Goal: Task Accomplishment & Management: Complete application form

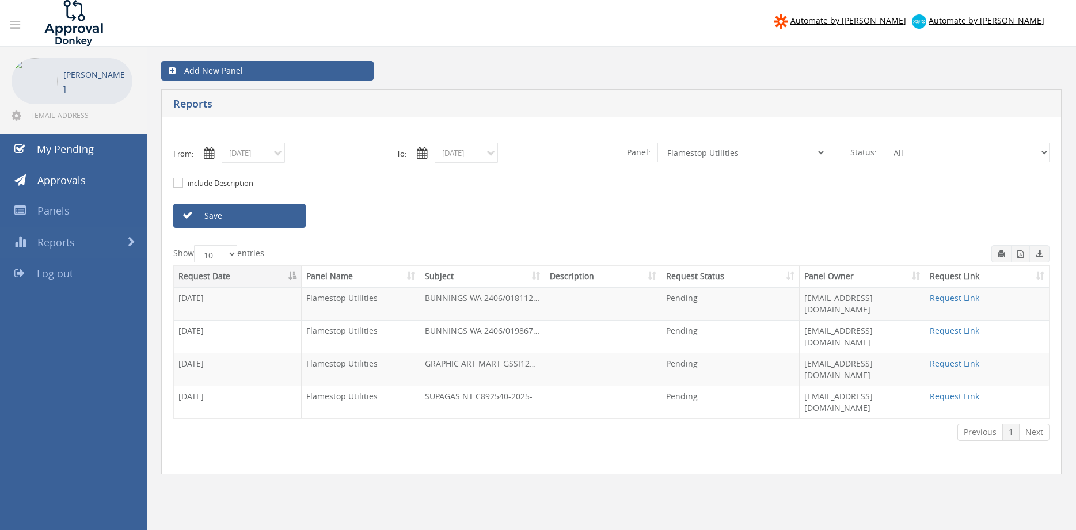
select select "number:9744"
click at [282, 213] on link "Save" at bounding box center [239, 216] width 132 height 24
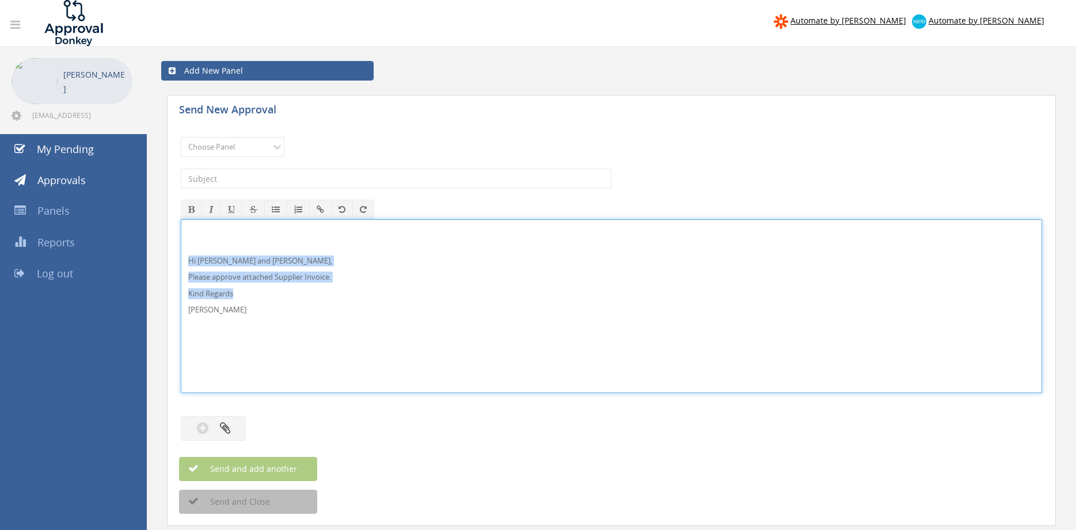
click at [182, 257] on div "Hi [PERSON_NAME] and [PERSON_NAME], Please approve attached Supplier Invoice. K…" at bounding box center [611, 306] width 860 height 173
click at [181, 137] on select "Choose Panel Alarm Credits RG - 3 NZ Utilities Cable and SAI Global NZ Alarms-1…" at bounding box center [233, 147] width 104 height 20
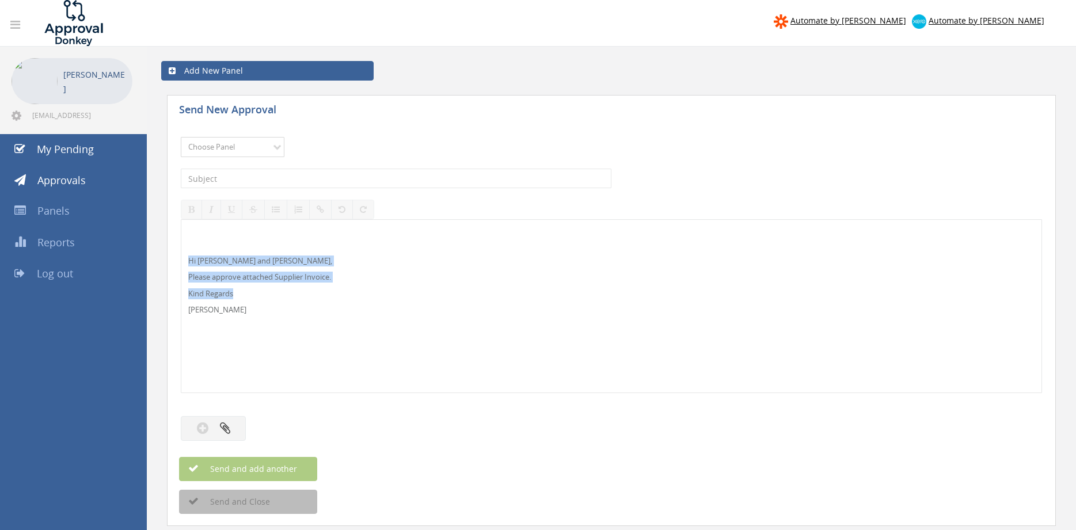
select select "9744"
click option "Flamestop Utilities" at bounding box center [0, 0] width 0 height 0
click at [310, 182] on input "text" at bounding box center [396, 179] width 431 height 20
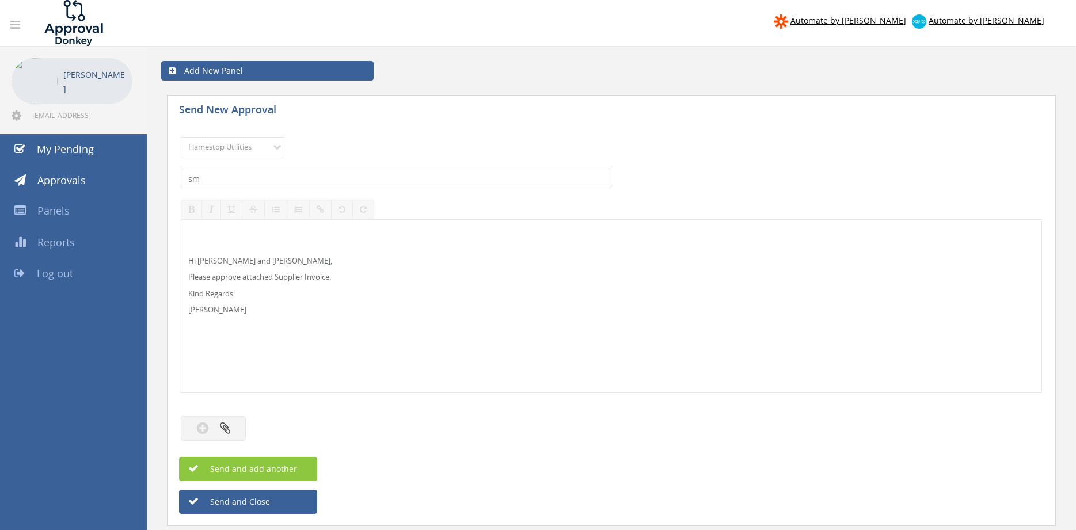
type input "s"
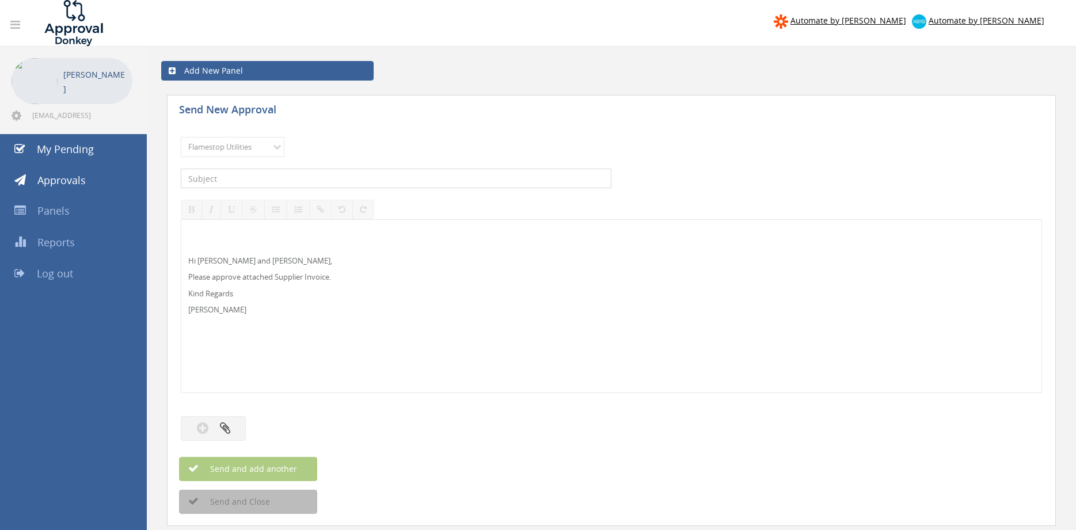
type input "M"
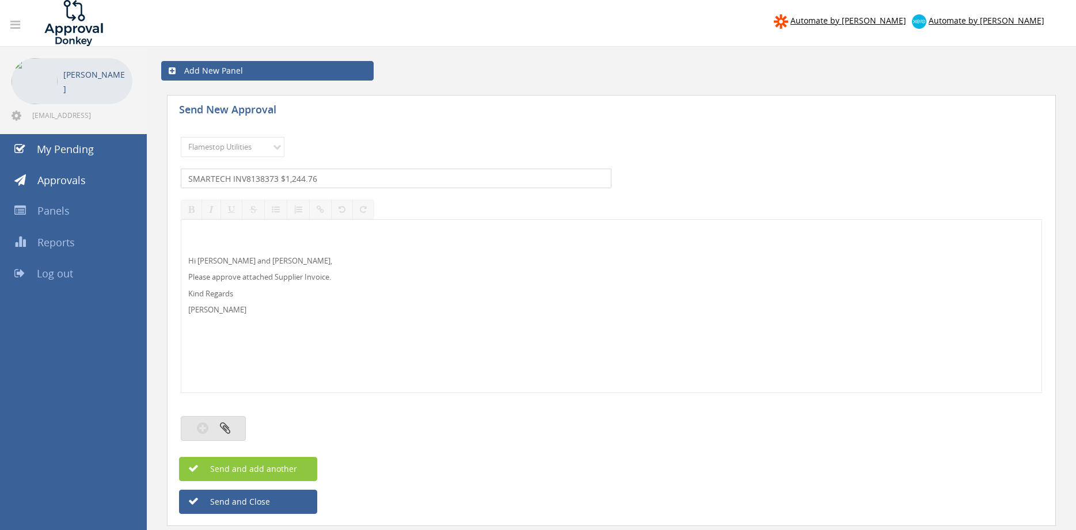
type input "SMARTECH INV8138373 $1,244.76"
click at [239, 425] on button "button" at bounding box center [213, 428] width 65 height 25
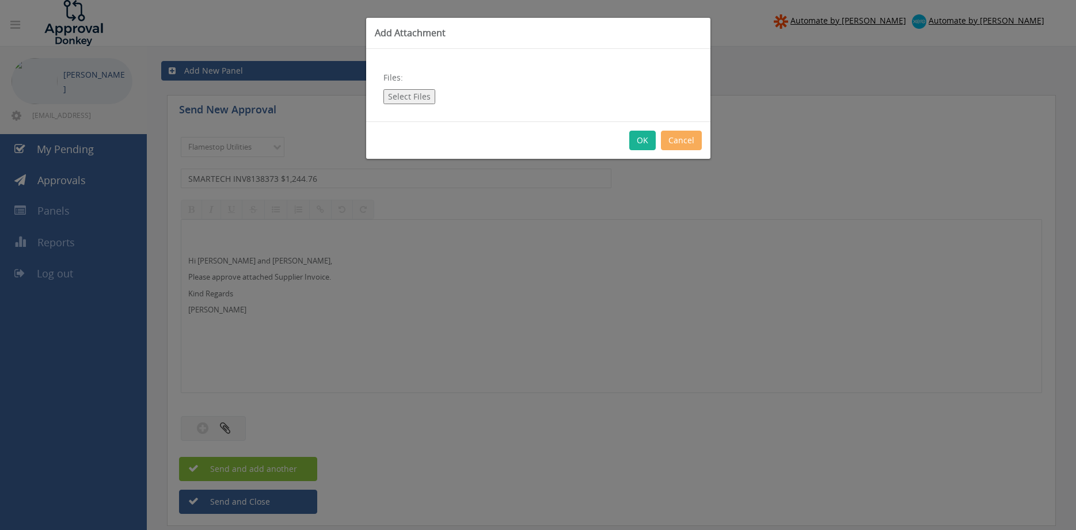
click at [391, 94] on button "Select Files" at bounding box center [409, 96] width 52 height 15
type input "C:\fakepath\SMARTECH_INV8138373 22.08.25.pdf"
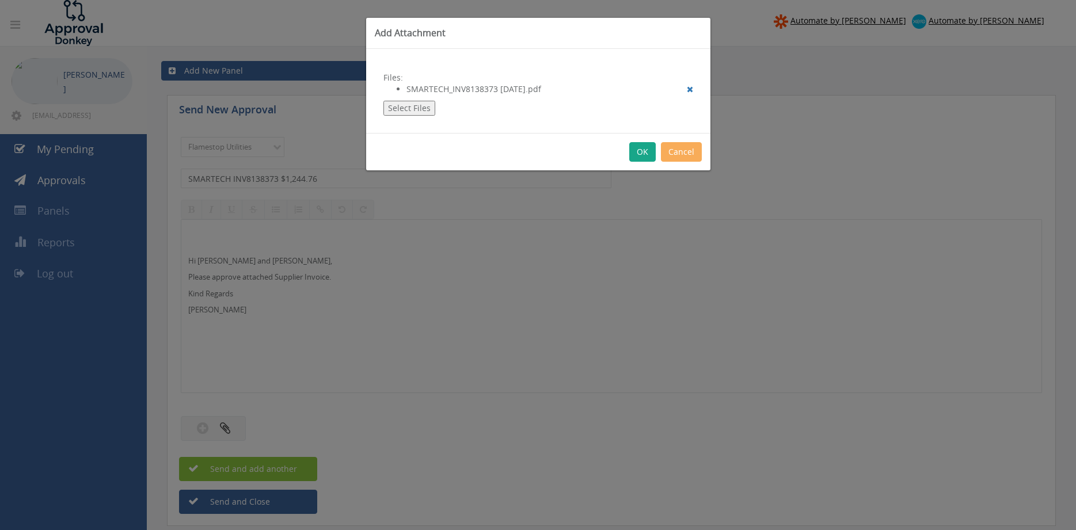
click at [642, 155] on button "OK" at bounding box center [642, 152] width 26 height 20
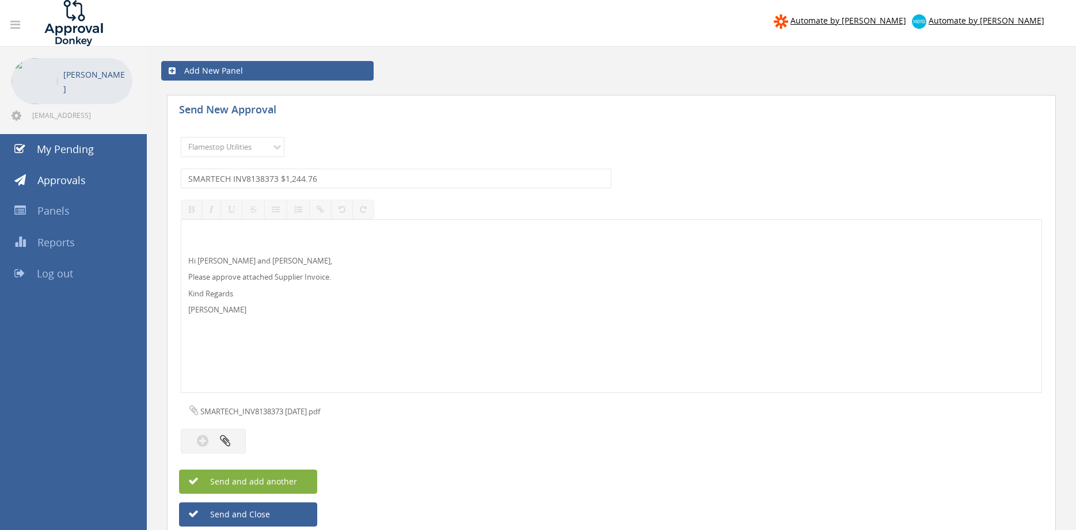
click at [298, 480] on button "Send and add another" at bounding box center [248, 482] width 138 height 24
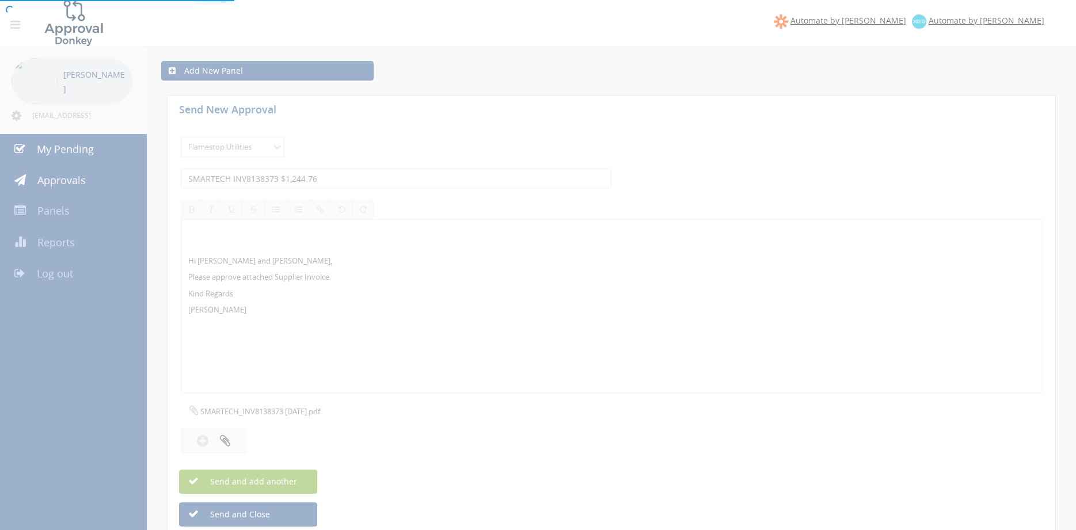
select select
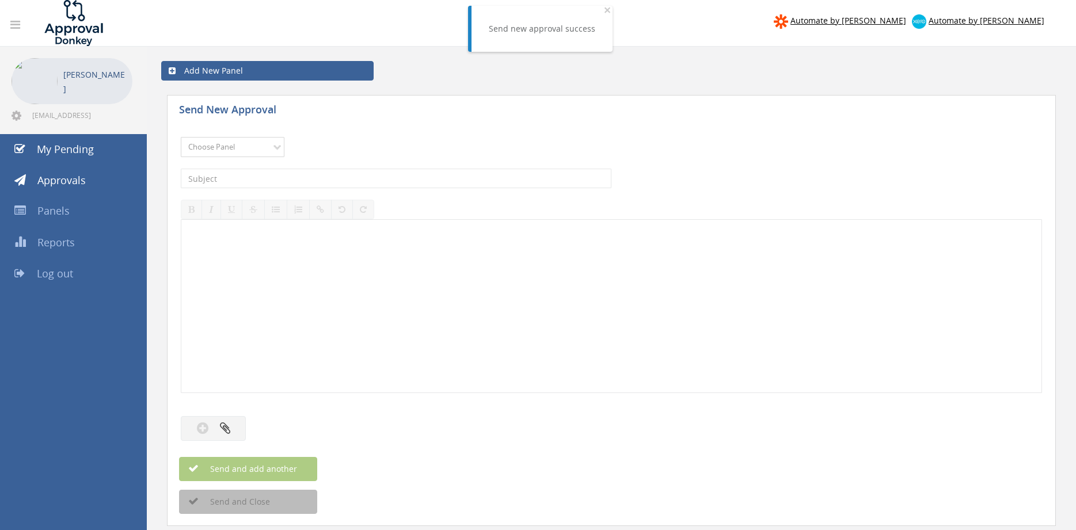
click at [181, 137] on select "Choose Panel Alarm Credits RG - 3 NZ Utilities Cable and SAI Global NZ Alarms-1…" at bounding box center [233, 147] width 104 height 20
select select "9744"
click option "Flamestop Utilities" at bounding box center [0, 0] width 0 height 0
click at [267, 174] on input "text" at bounding box center [396, 179] width 431 height 20
type input "RAIN AGAIN LC INV322630 $34.50"
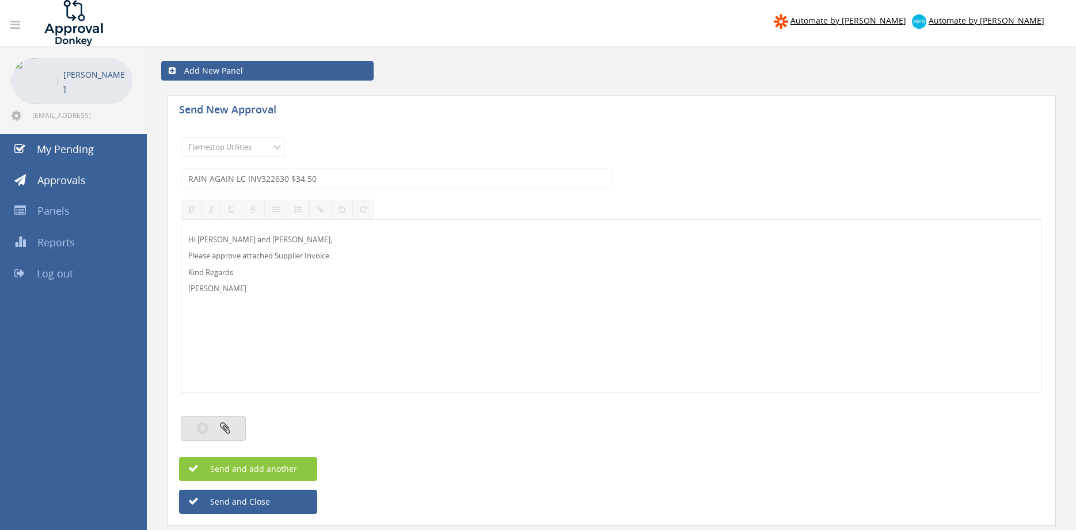
click at [232, 431] on button "button" at bounding box center [213, 428] width 65 height 25
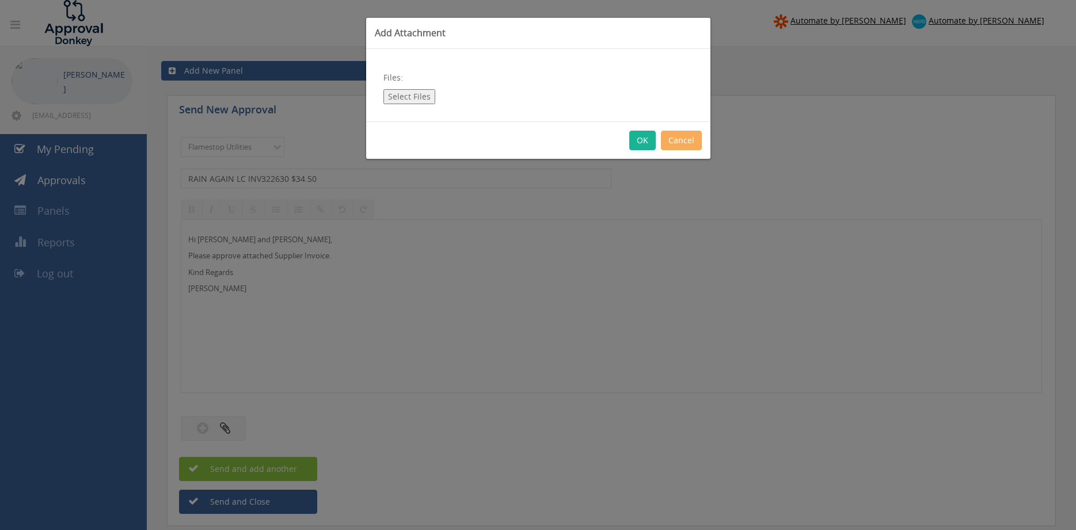
click at [404, 100] on button "Select Files" at bounding box center [409, 96] width 52 height 15
type input "C:\fakepath\RAIN AGAIN LC INV322630 22.08.25.pdf"
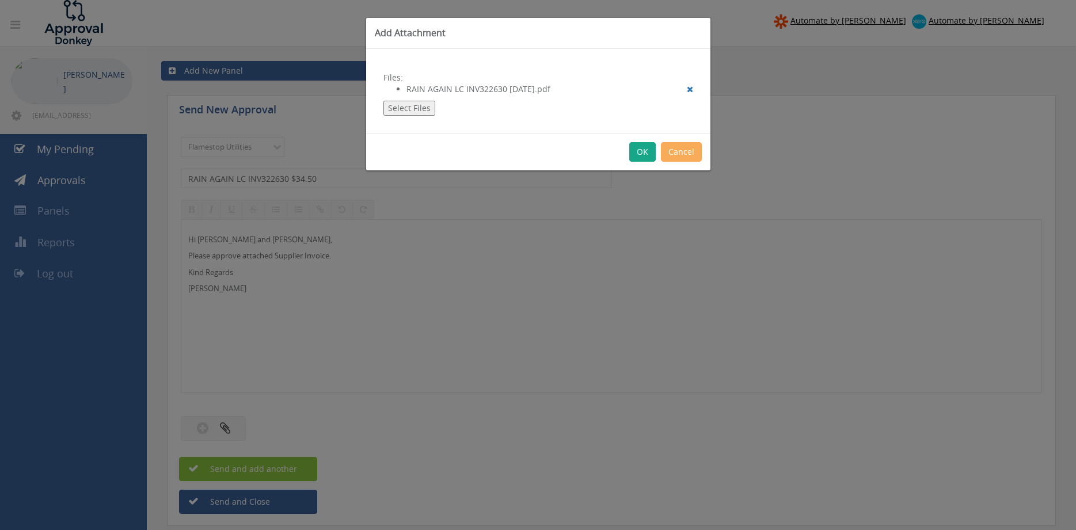
click at [637, 153] on button "OK" at bounding box center [642, 152] width 26 height 20
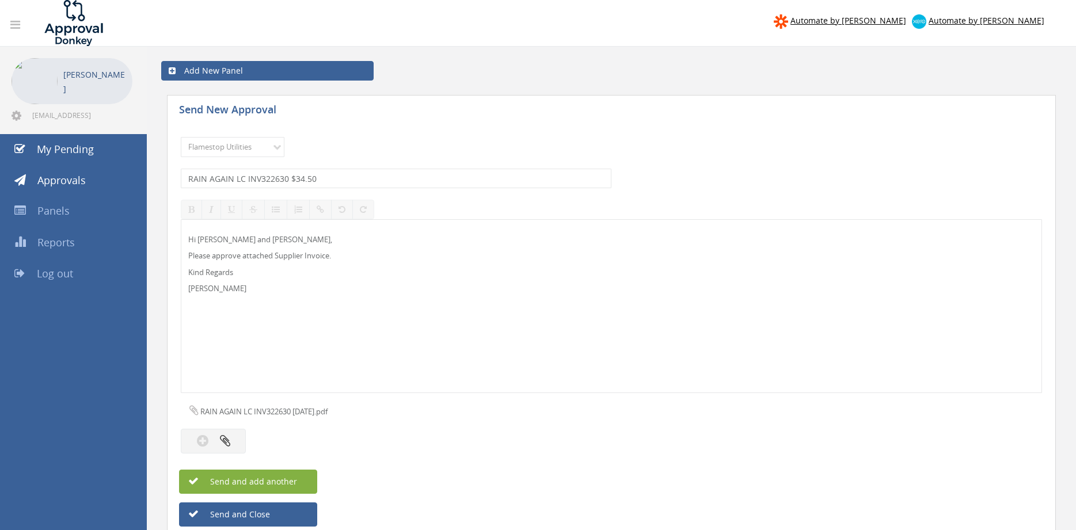
click at [297, 478] on button "Send and add another" at bounding box center [248, 482] width 138 height 24
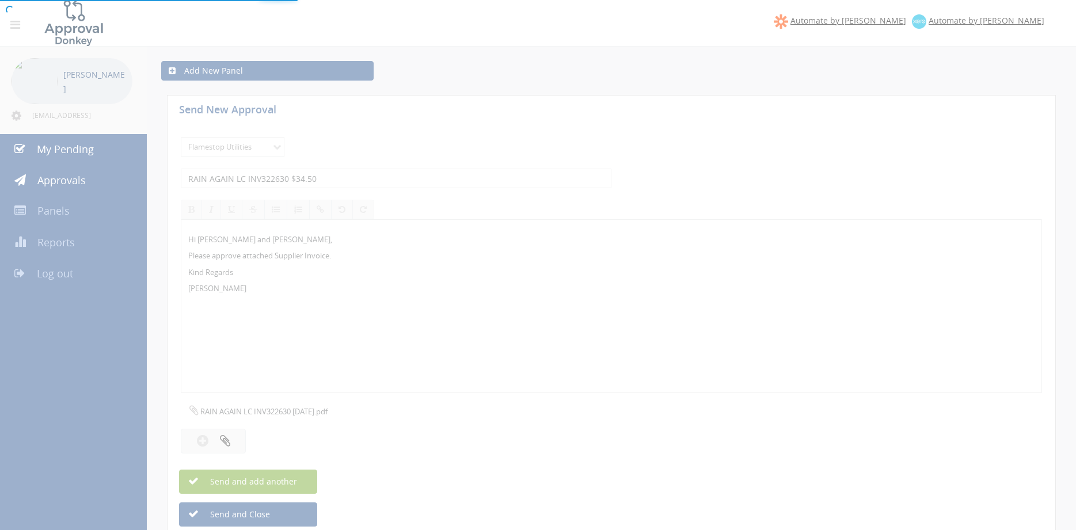
select select
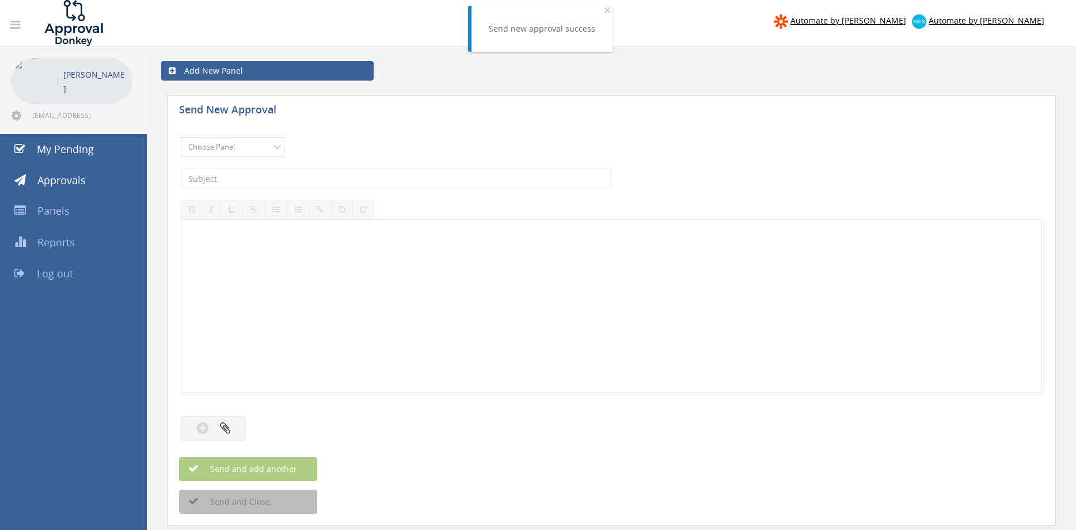
click at [181, 137] on select "Choose Panel Alarm Credits RG - 3 NZ Utilities Cable and SAI Global NZ Alarms-1…" at bounding box center [233, 147] width 104 height 20
select select "9744"
click option "Flamestop Utilities" at bounding box center [0, 0] width 0 height 0
click at [294, 186] on input "text" at bounding box center [396, 179] width 431 height 20
type input "OFFICEWORKS SW INV 623539499 $65.98"
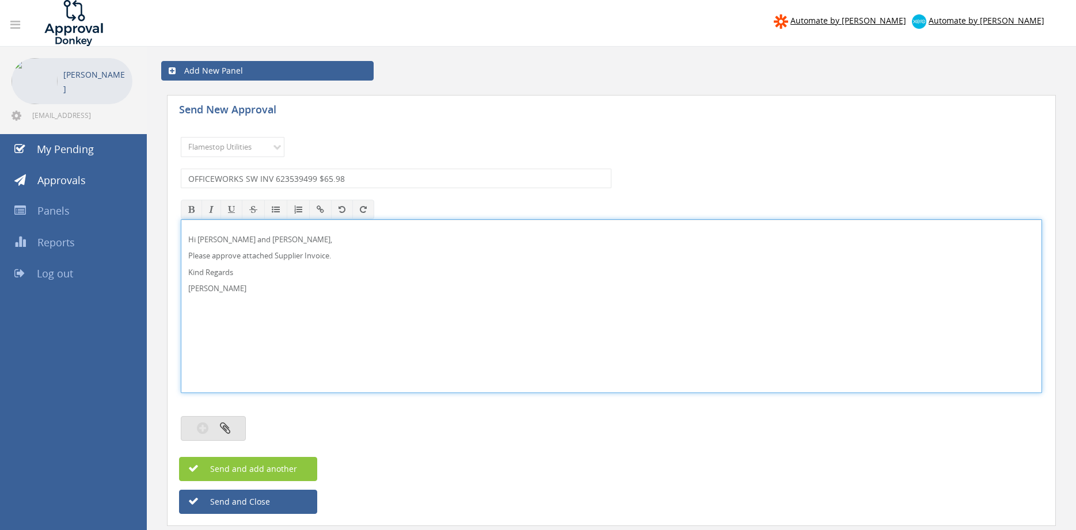
click at [231, 429] on button "button" at bounding box center [213, 428] width 65 height 25
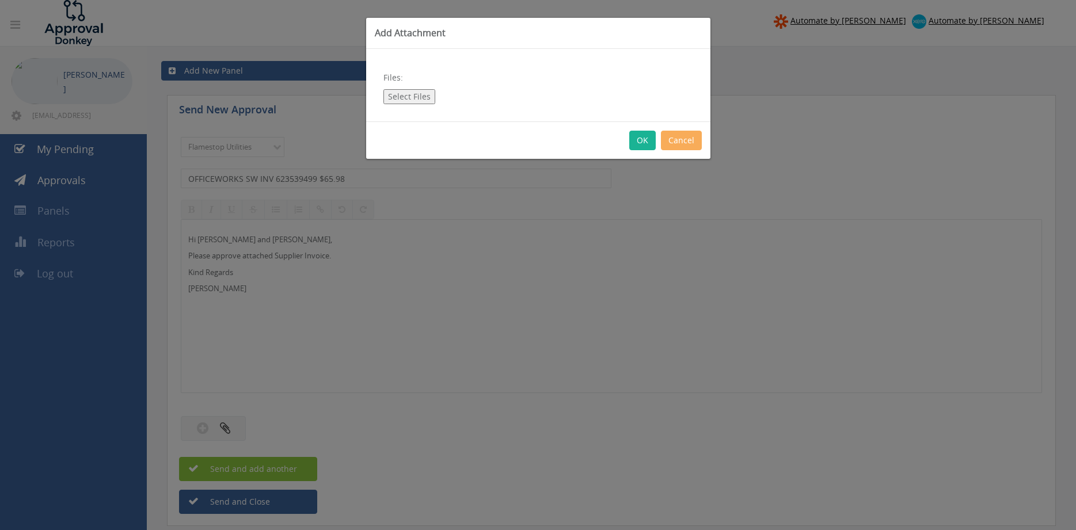
click at [412, 98] on button "Select Files" at bounding box center [409, 96] width 52 height 15
type input "C:\fakepath\Officeworks SW Invoice 623539499 27.08.25.pdf"
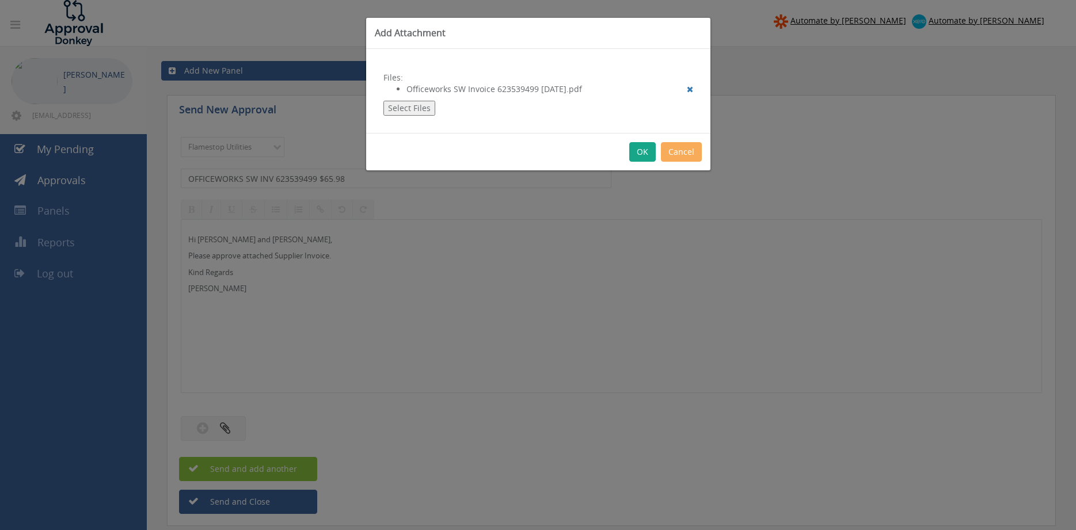
click at [640, 155] on button "OK" at bounding box center [642, 152] width 26 height 20
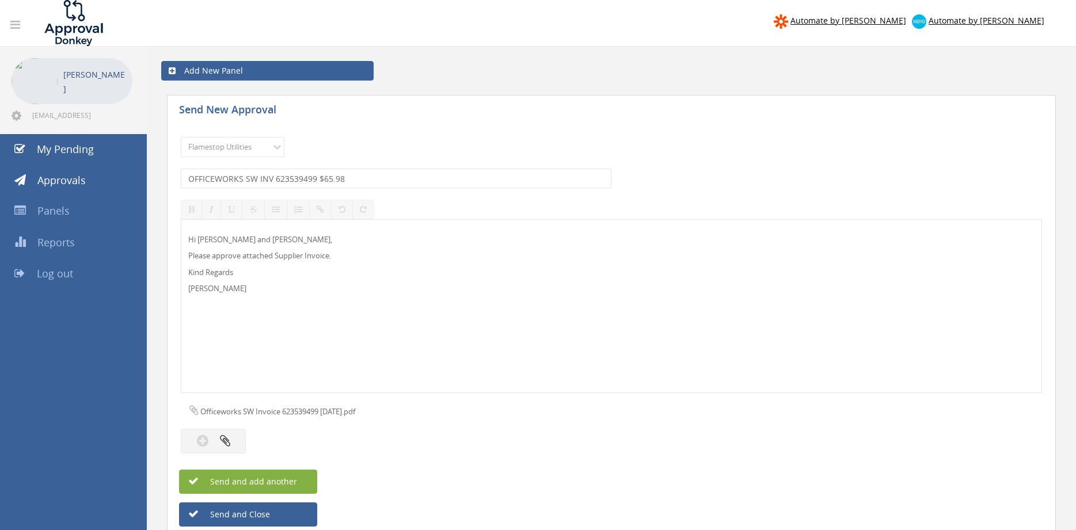
click at [294, 485] on span "Send and add another" at bounding box center [241, 481] width 112 height 11
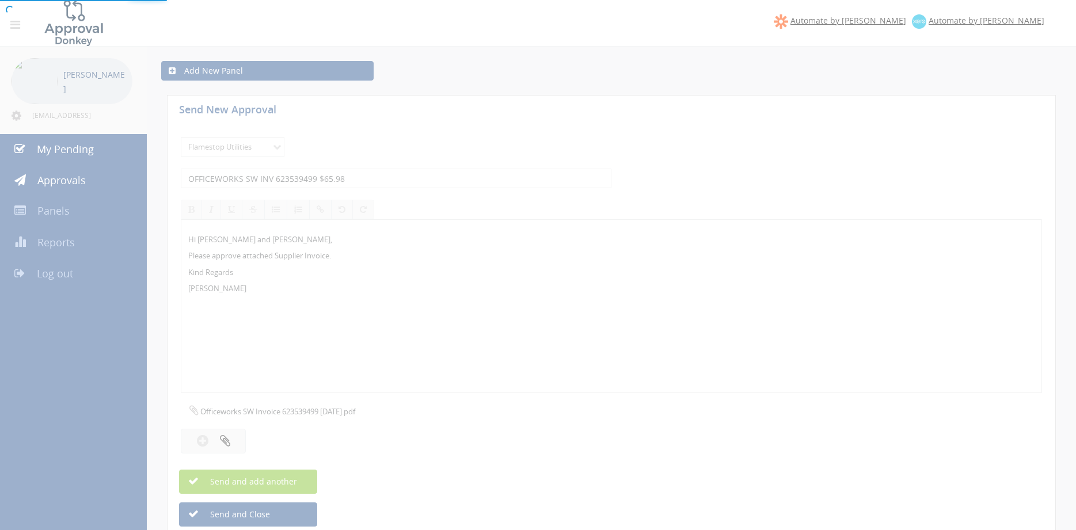
select select
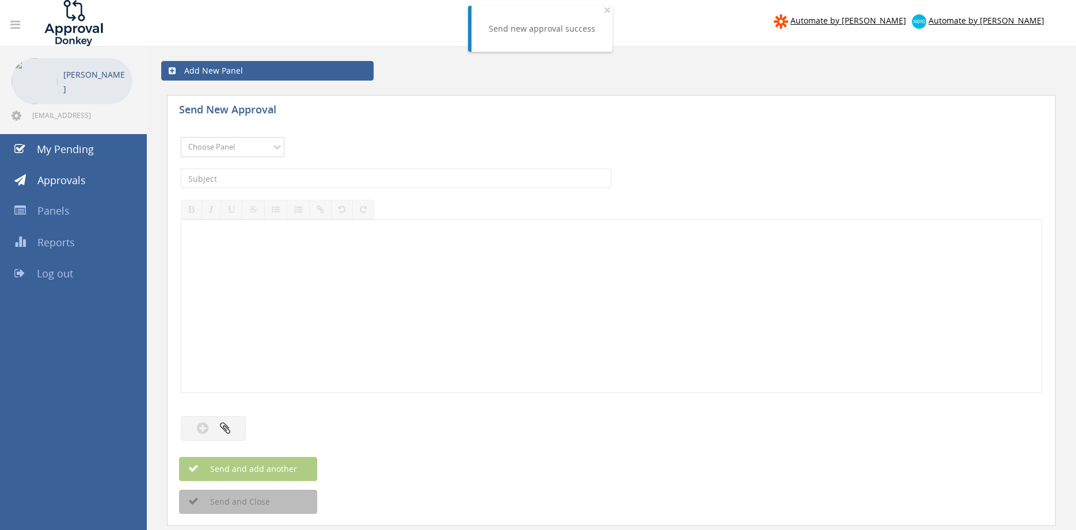
click at [181, 137] on select "Choose Panel Alarm Credits RG - 3 NZ Utilities Cable and SAI Global NZ Alarms-1…" at bounding box center [233, 147] width 104 height 20
select select "9744"
click option "Flamestop Utilities" at bounding box center [0, 0] width 0 height 0
click at [305, 183] on input "text" at bounding box center [396, 179] width 431 height 20
type input "OFFICEWORKS EAGLE FARM INV 623547674 $79.38"
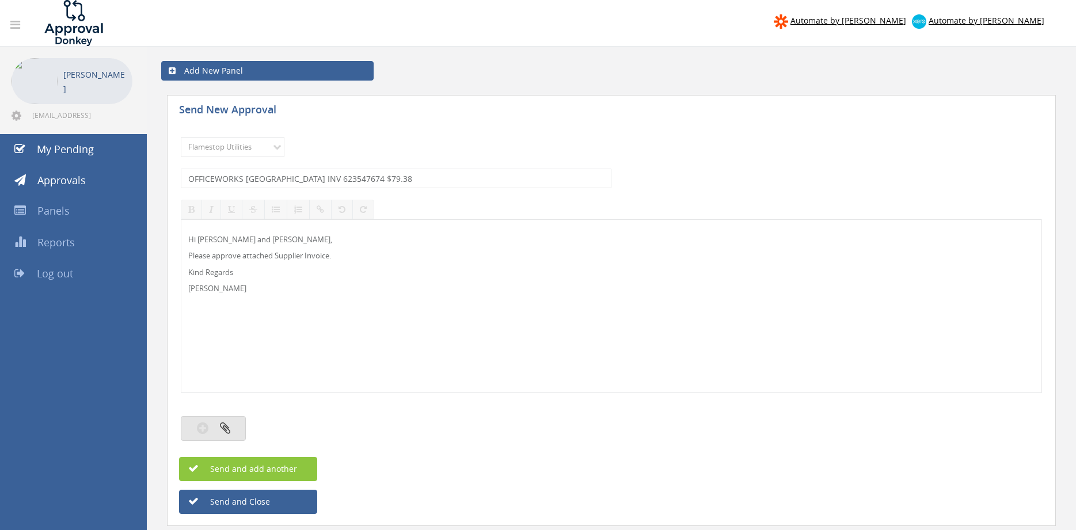
click at [223, 428] on icon "button" at bounding box center [225, 427] width 10 height 13
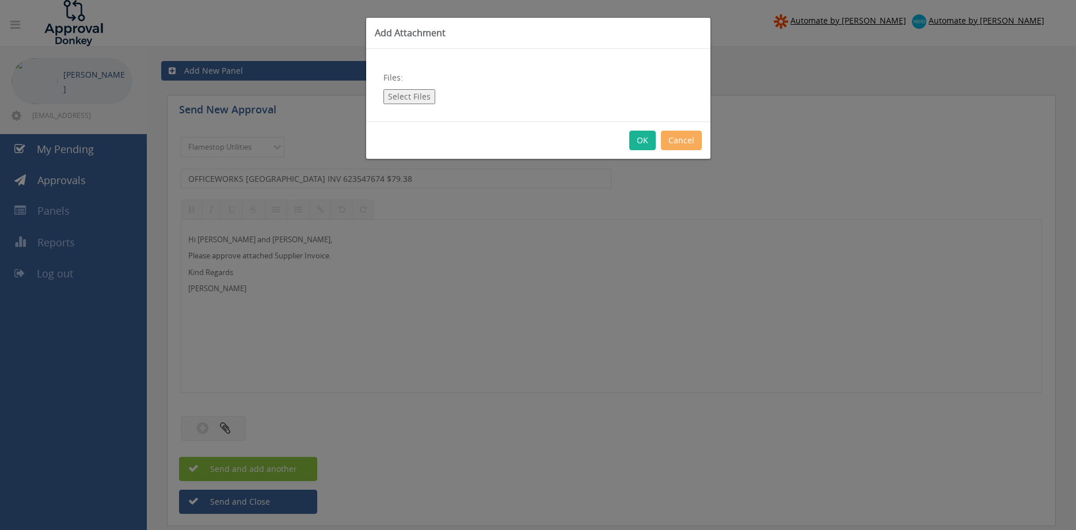
click at [406, 98] on button "Select Files" at bounding box center [409, 96] width 52 height 15
type input "C:\fakepath\Officeworks EagleFarm Invoice 623547674 27.08.25.pdf"
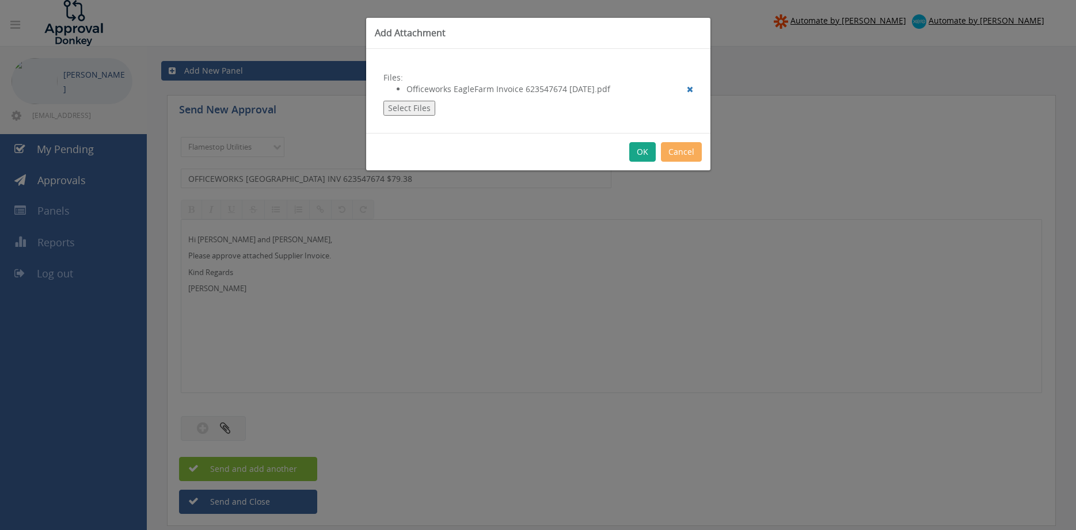
click at [638, 152] on button "OK" at bounding box center [642, 152] width 26 height 20
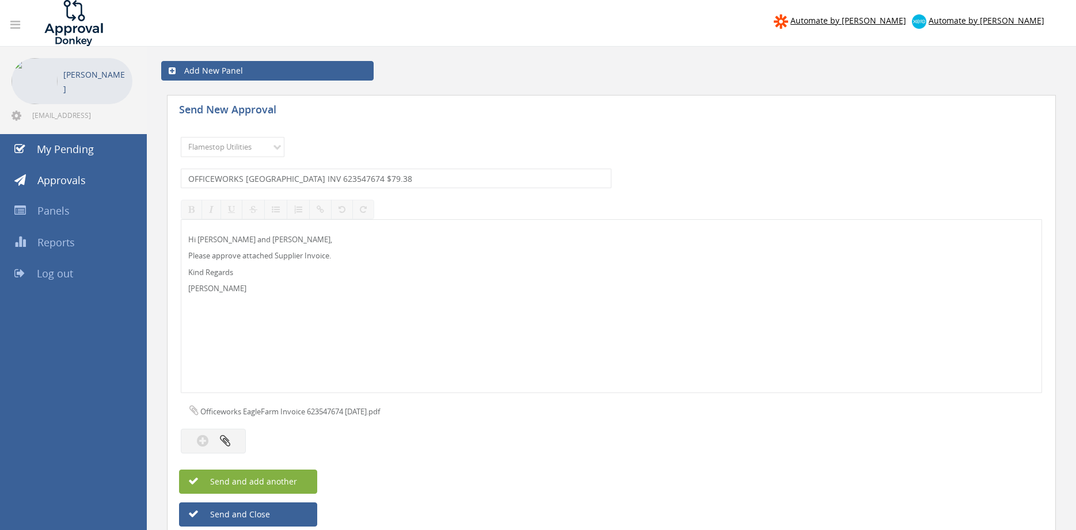
click at [298, 480] on button "Send and add another" at bounding box center [248, 482] width 138 height 24
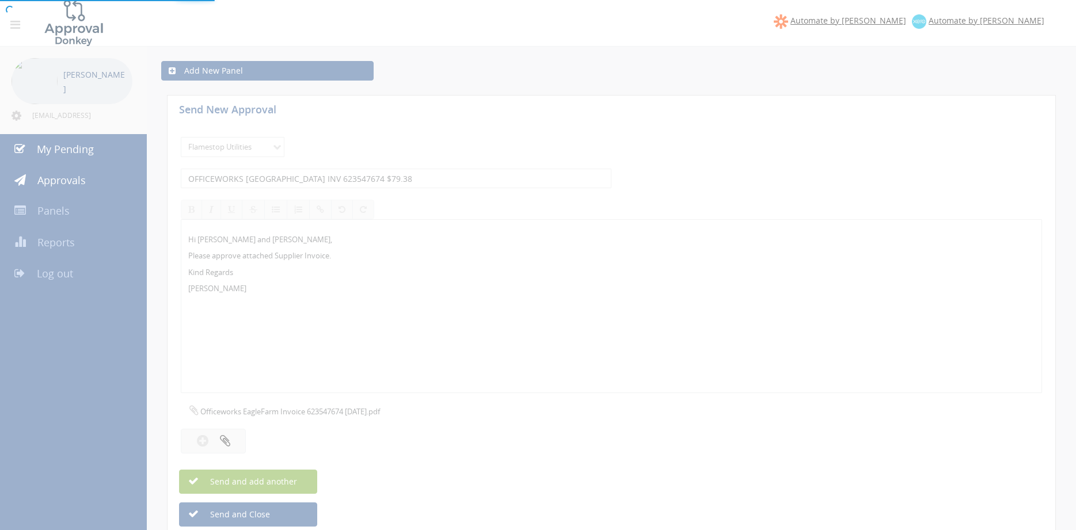
select select
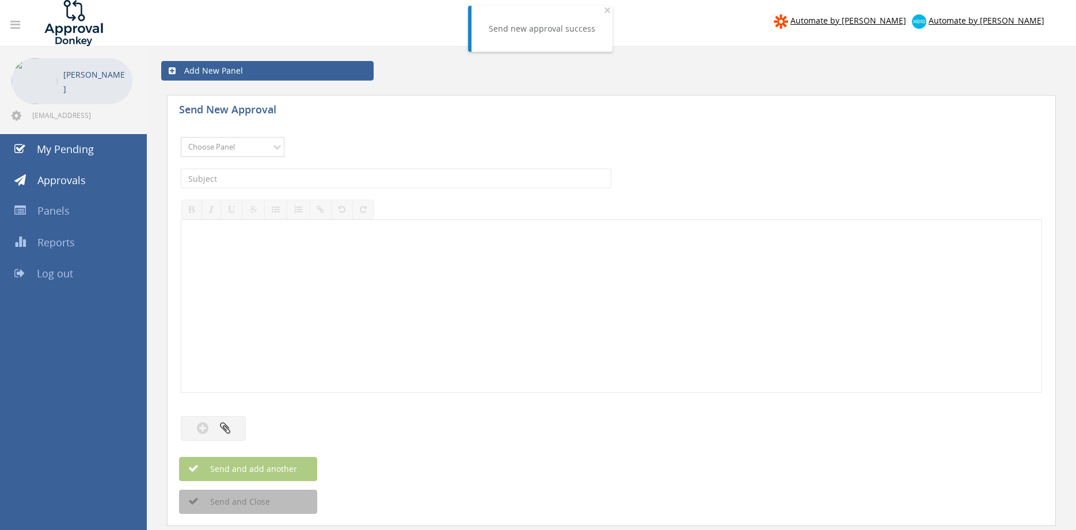
click at [181, 137] on select "Choose Panel Alarm Credits RG - 3 NZ Utilities Cable and SAI Global NZ Alarms-1…" at bounding box center [233, 147] width 104 height 20
select select "9744"
click option "Flamestop Utilities" at bounding box center [0, 0] width 0 height 0
click at [313, 178] on input "text" at bounding box center [396, 179] width 431 height 20
type input "CLEANSTREAM VIC 9274 $825.00"
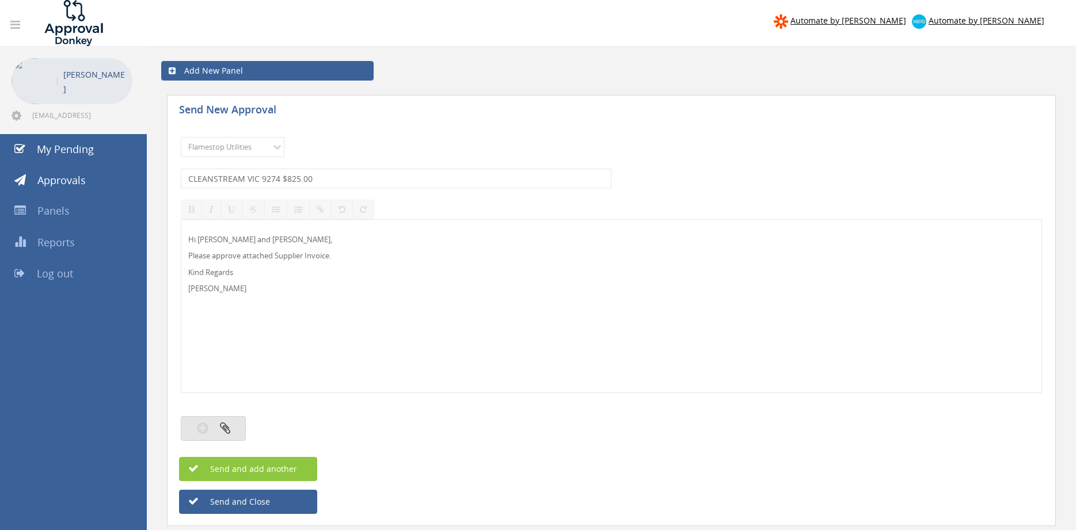
click at [234, 427] on button "button" at bounding box center [213, 428] width 65 height 25
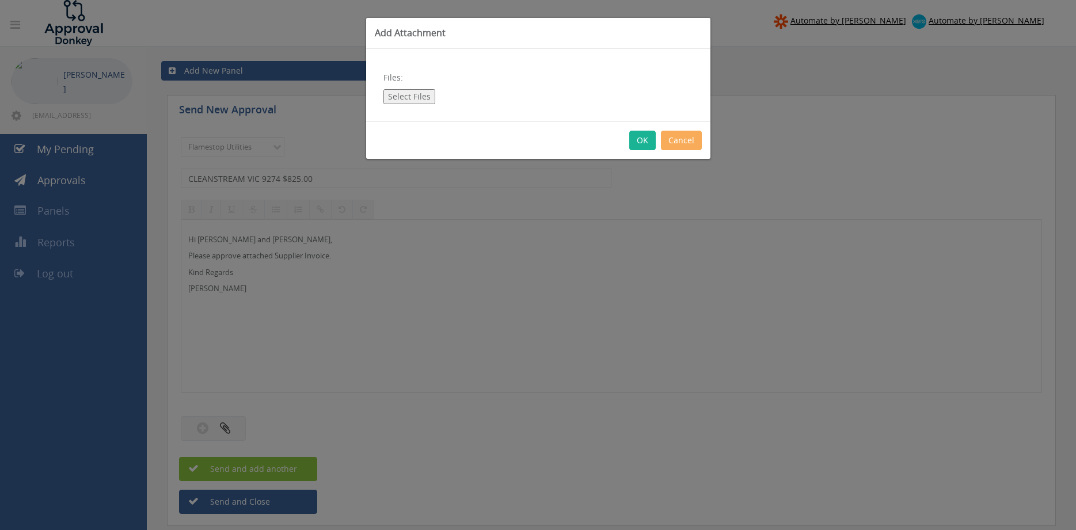
click at [407, 96] on button "Select Files" at bounding box center [409, 96] width 52 height 15
type input "C:\fakepath\CLEANSTREAM VIC Inv_9274 31.08.25.pdf"
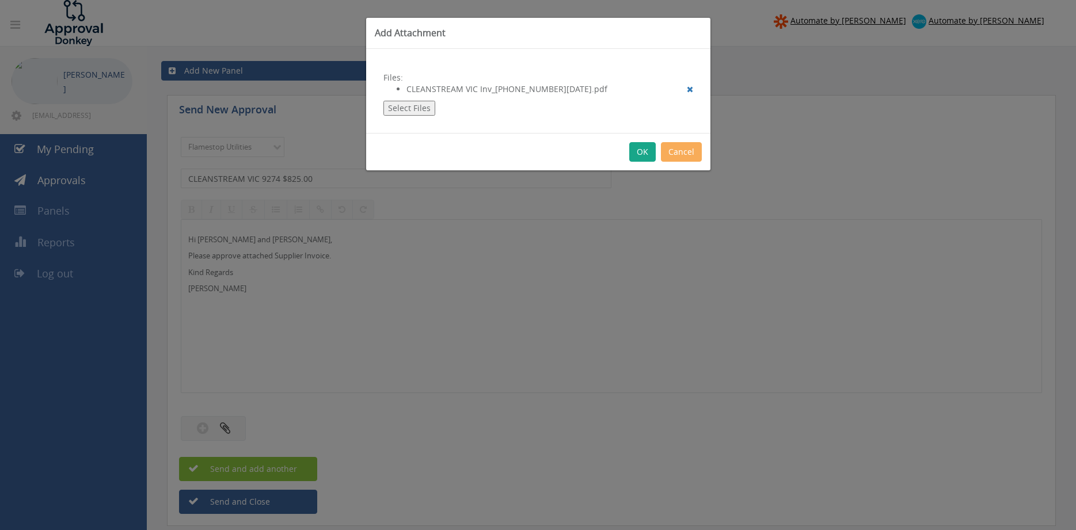
click at [636, 154] on button "OK" at bounding box center [642, 152] width 26 height 20
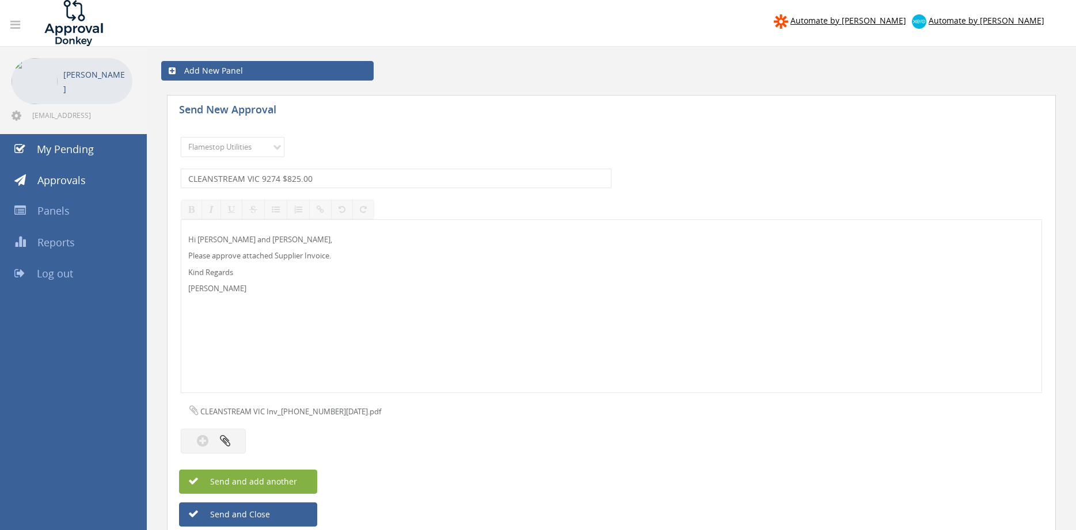
click at [282, 480] on span "Send and add another" at bounding box center [241, 481] width 112 height 11
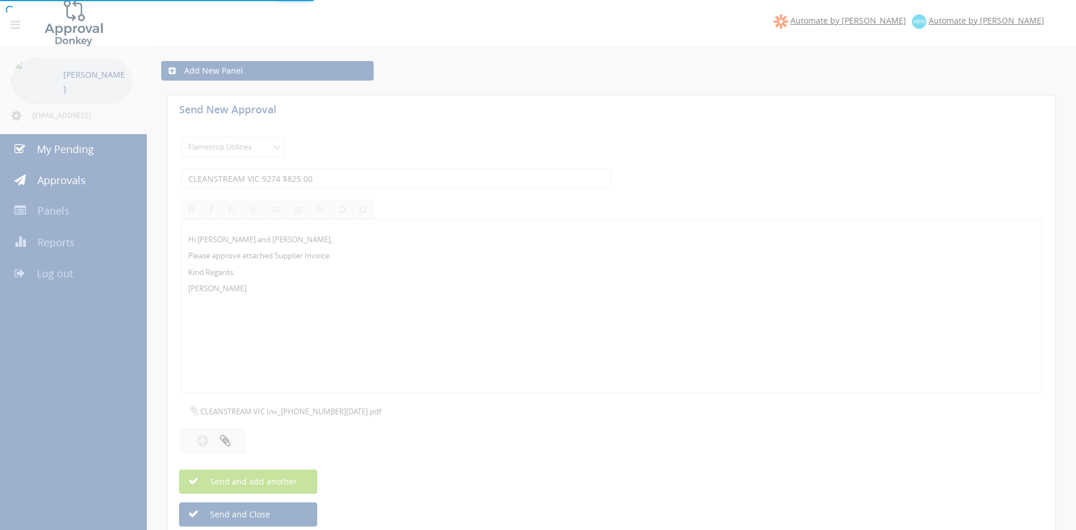
select select
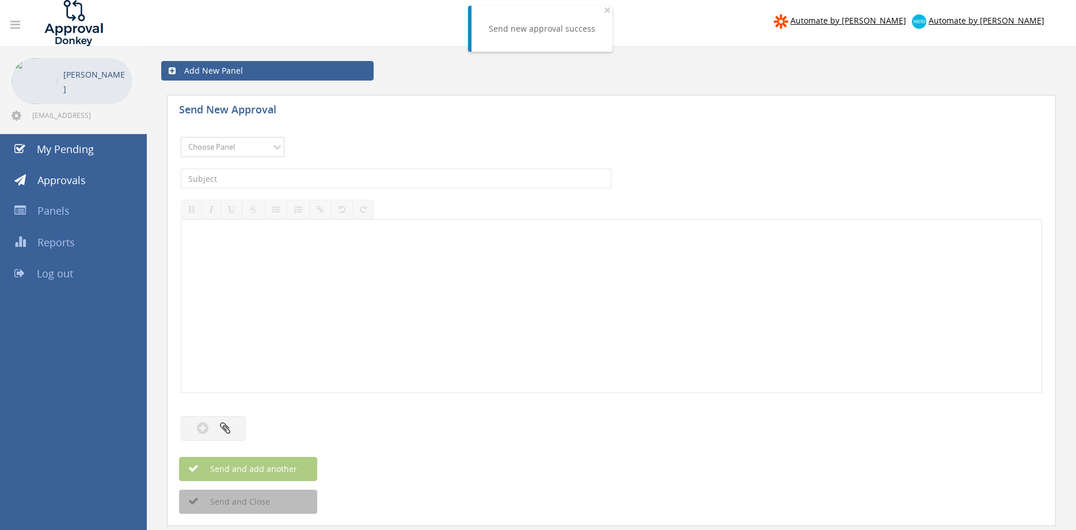
select select "9744"
click option "Flamestop Utilities" at bounding box center [0, 0] width 0 height 0
click at [302, 185] on input "text" at bounding box center [396, 179] width 431 height 20
type input "CLEAN GROUP INV-17357 $687.50"
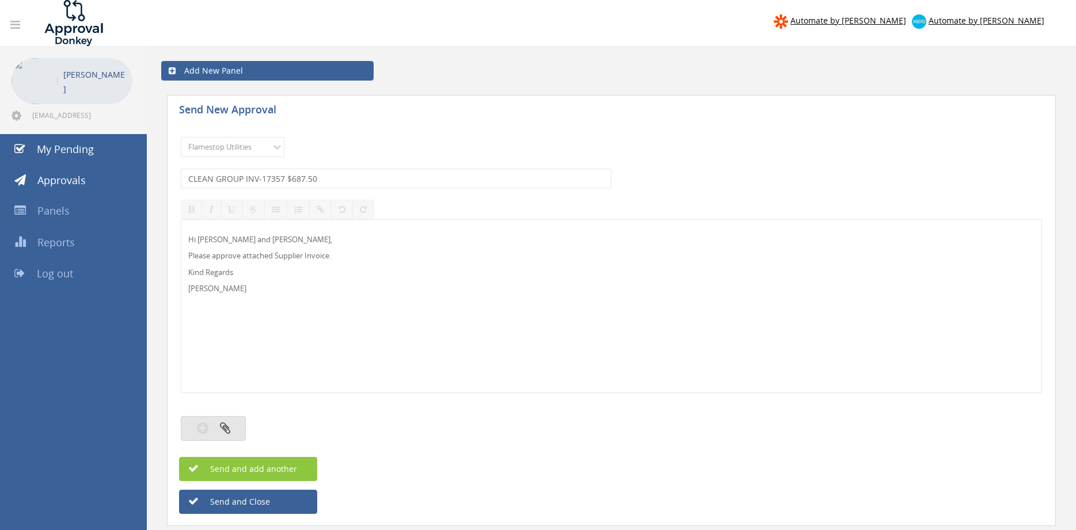
click at [223, 423] on button "button" at bounding box center [213, 428] width 65 height 25
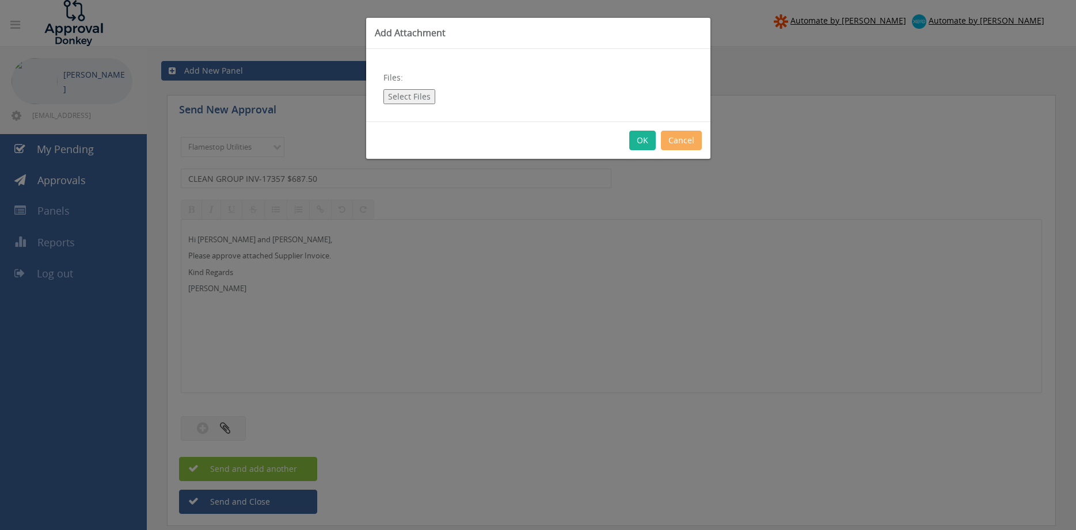
click at [419, 100] on button "Select Files" at bounding box center [409, 96] width 52 height 15
type input "C:\fakepath\CLEAN GROUP INV-17357 30.08.25.pdf"
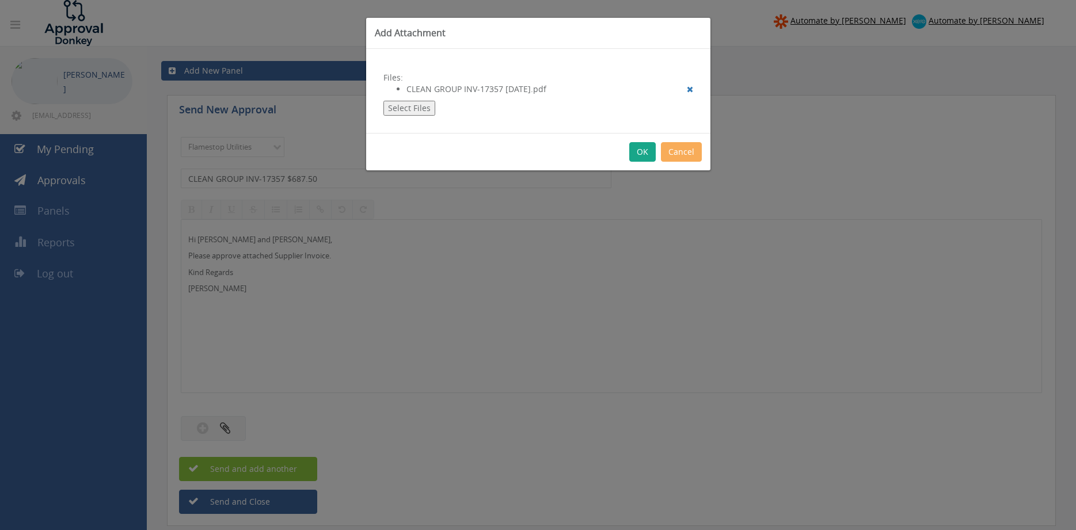
click at [638, 147] on button "OK" at bounding box center [642, 152] width 26 height 20
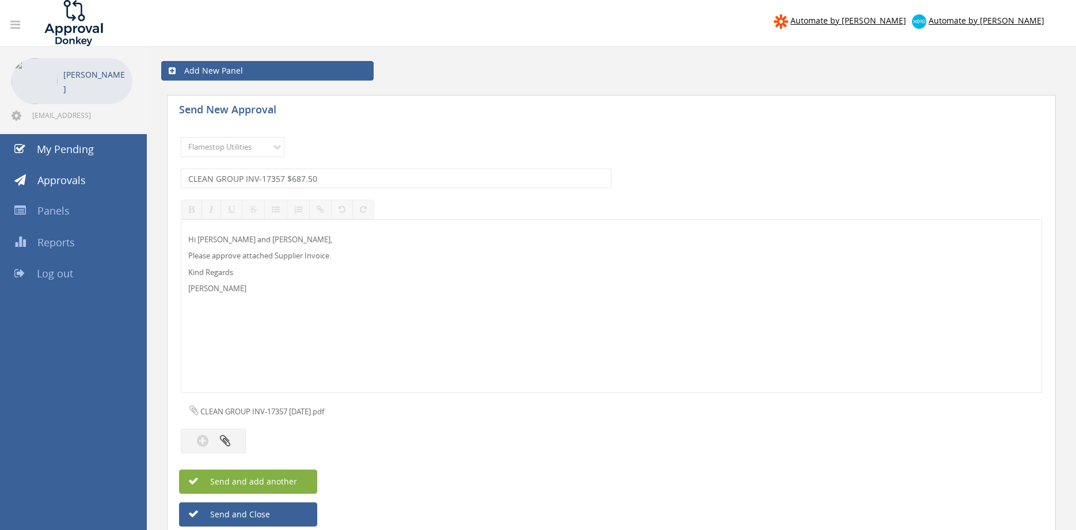
click at [291, 479] on span "Send and add another" at bounding box center [241, 481] width 112 height 11
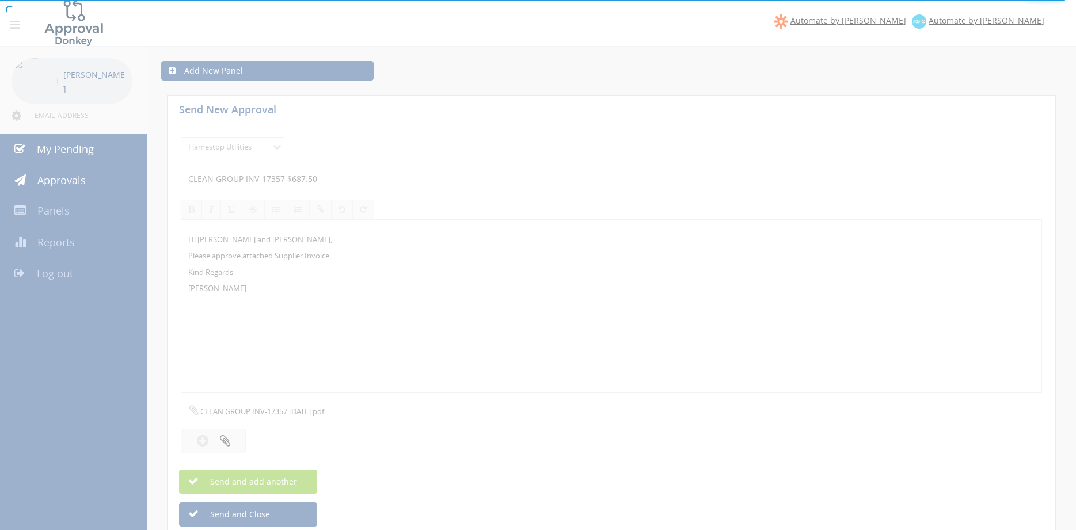
select select
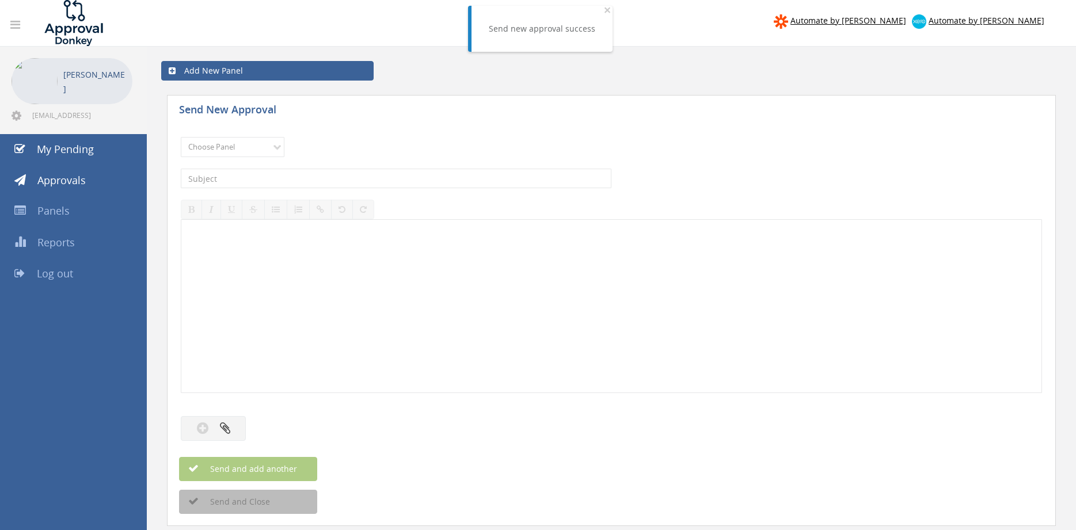
click at [322, 296] on div at bounding box center [611, 306] width 860 height 173
